Goal: Go to known website: Access a specific website the user already knows

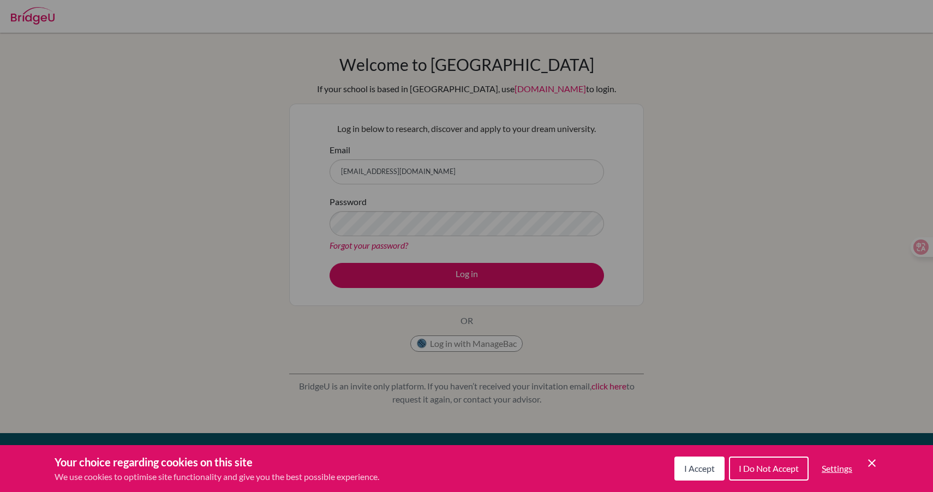
click at [505, 183] on div "Cookie Preferences" at bounding box center [466, 246] width 933 height 492
click at [506, 182] on div "Cookie Preferences" at bounding box center [466, 246] width 933 height 492
click at [516, 213] on div "Cookie Preferences" at bounding box center [466, 246] width 933 height 492
click at [717, 469] on button "I Accept" at bounding box center [699, 469] width 50 height 24
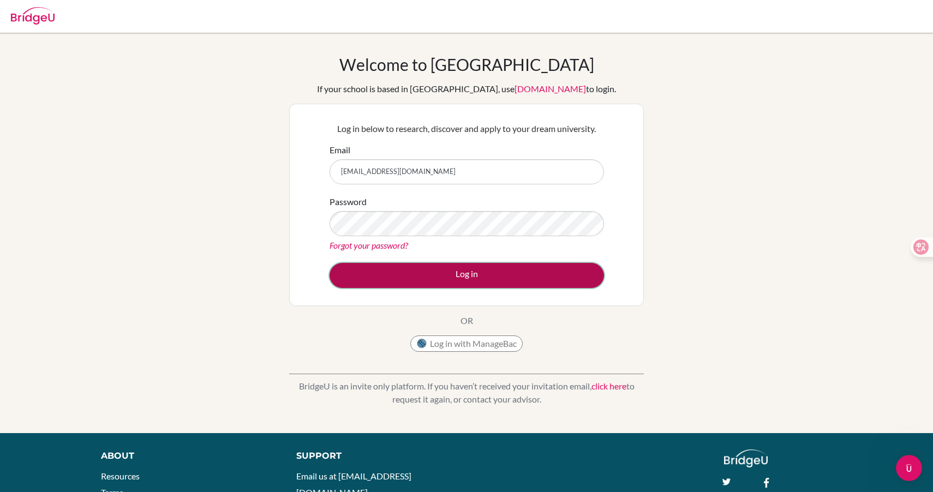
click at [560, 273] on button "Log in" at bounding box center [467, 275] width 274 height 25
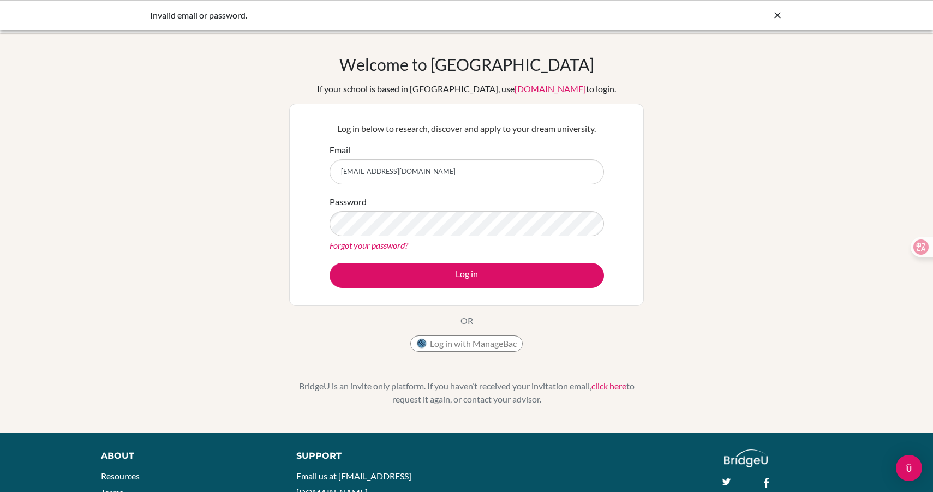
click at [701, 171] on div "Welcome to BridgeU If your school is based in China, use app.bridge-u.com.cn to…" at bounding box center [466, 233] width 933 height 357
click at [781, 9] on div at bounding box center [777, 15] width 11 height 13
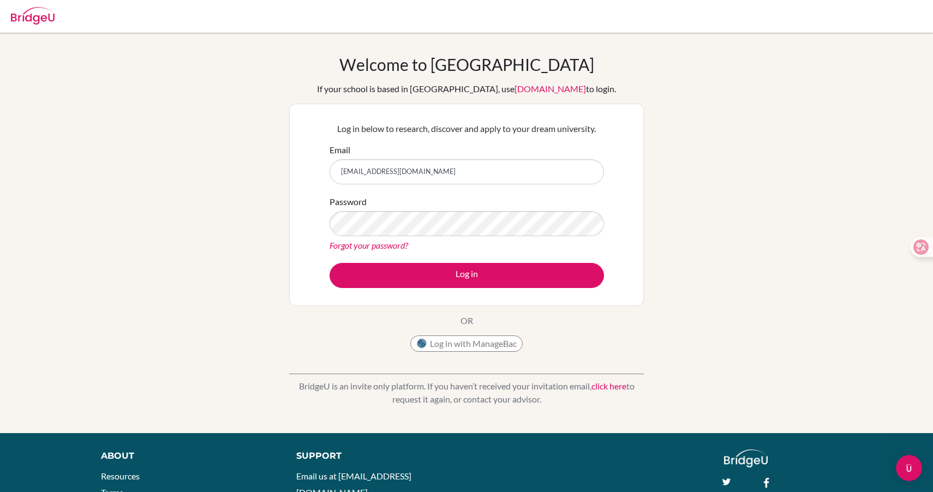
click at [542, 91] on link "[DOMAIN_NAME]" at bounding box center [550, 88] width 71 height 10
click at [471, 344] on button "Log in with ManageBac" at bounding box center [466, 344] width 112 height 16
